Goal: Find specific page/section: Find specific page/section

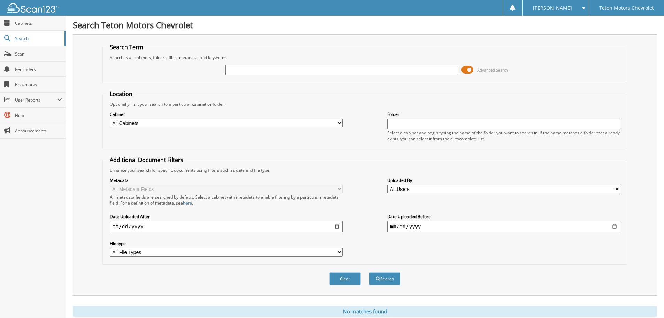
click at [440, 70] on input "text" at bounding box center [341, 70] width 233 height 10
click at [357, 69] on input "text" at bounding box center [341, 70] width 233 height 10
click at [6, 178] on div "Close Cabinets Search Scan Reminders Bookmarks User Reports" at bounding box center [33, 167] width 66 height 302
click at [24, 58] on link "Scan" at bounding box center [33, 53] width 66 height 15
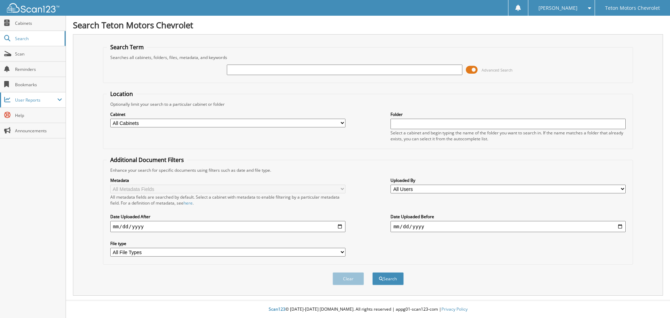
click at [17, 101] on span "User Reports" at bounding box center [36, 100] width 42 height 6
click at [31, 116] on span "My Recent Activity" at bounding box center [36, 115] width 51 height 6
